Goal: Browse casually: Explore the website without a specific task or goal

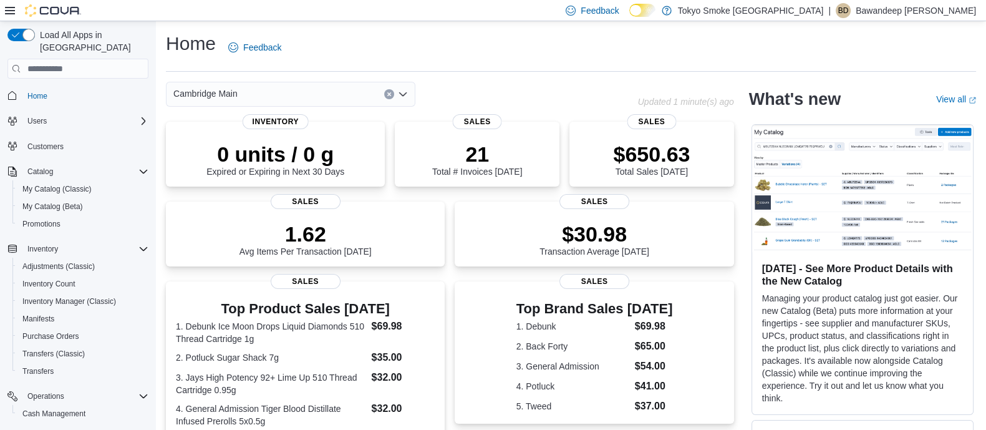
scroll to position [305, 0]
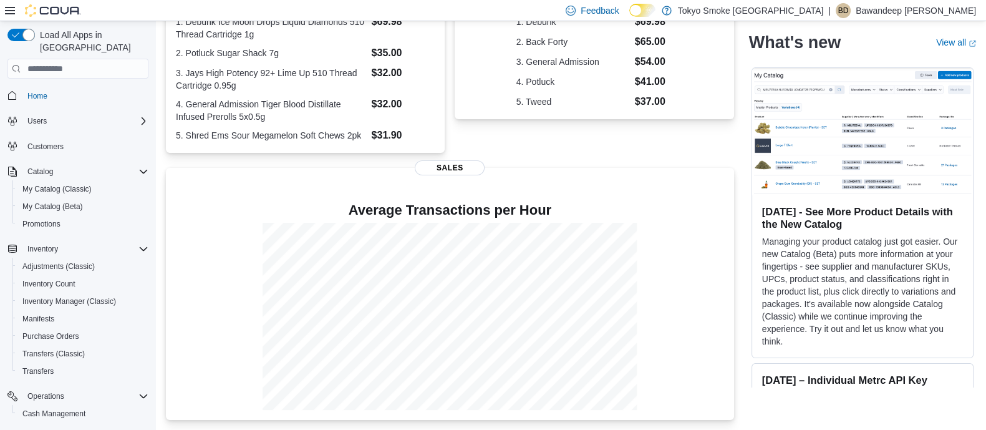
click at [705, 135] on div "Top Brand Sales Today 1. Debunk $69.98 2. Back Forty $65.00 3. General Admissio…" at bounding box center [594, 65] width 279 height 176
click at [455, 138] on div "Top Product Sales Today 1. Debunk Ice Moon Drops Liquid Diamonds 510 Thread Car…" at bounding box center [450, 65] width 568 height 176
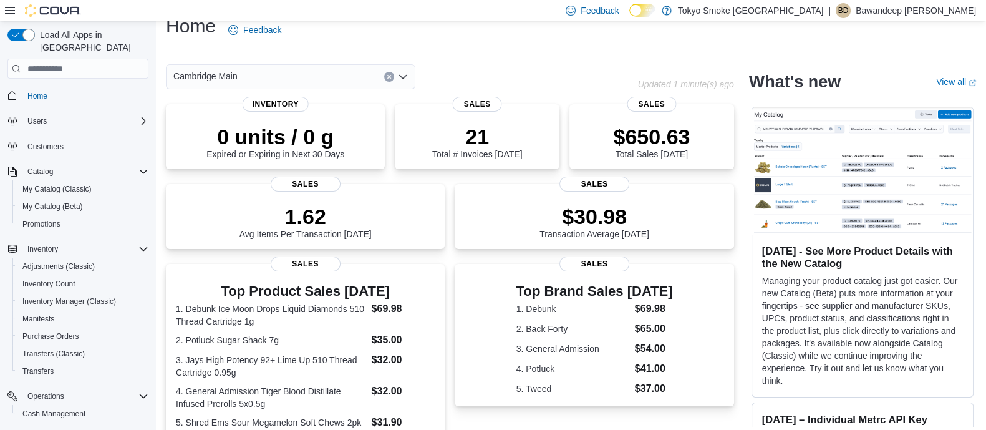
scroll to position [0, 0]
